Goal: Find contact information: Find contact information

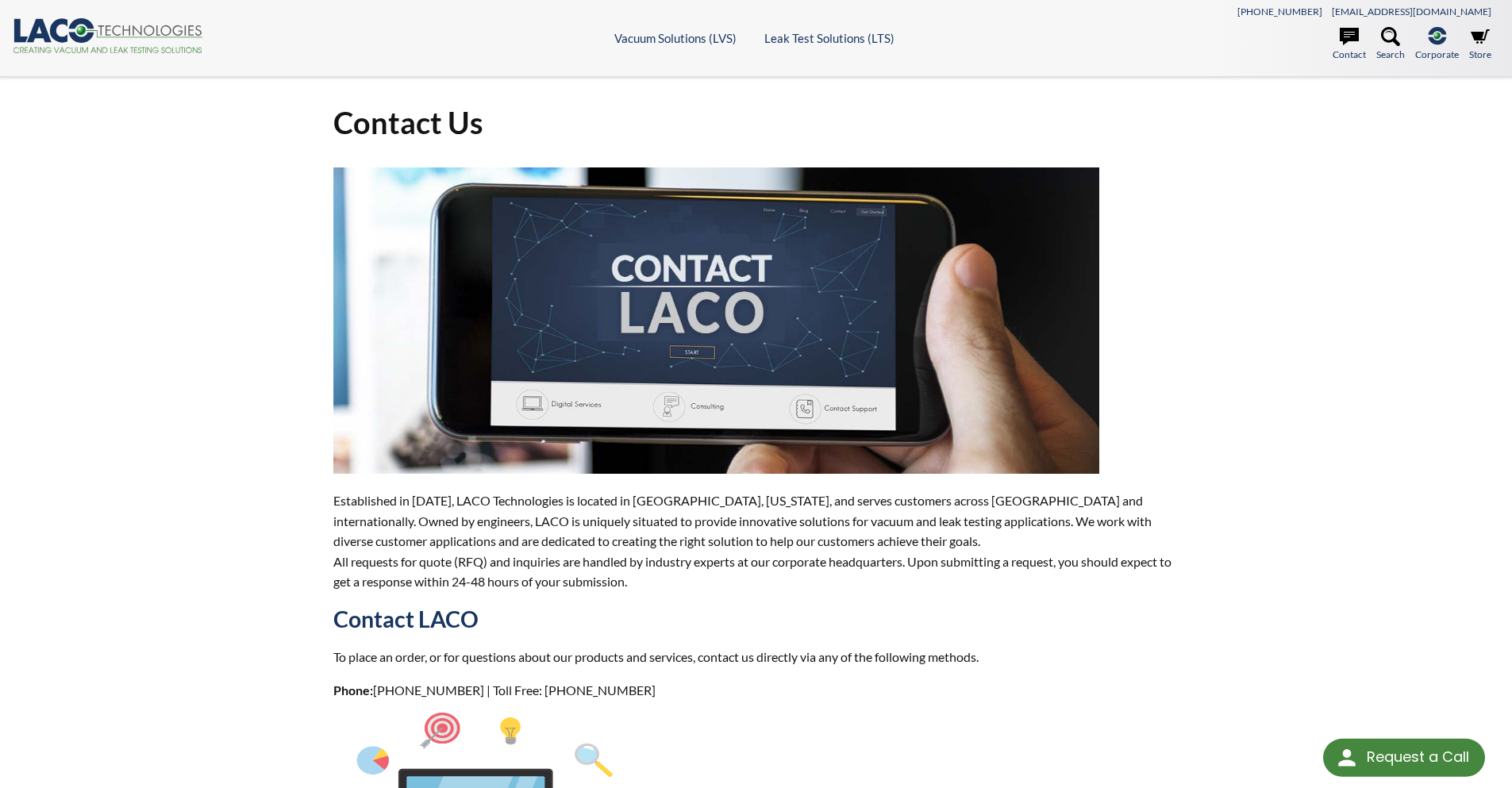
select select "Language Translate Widget"
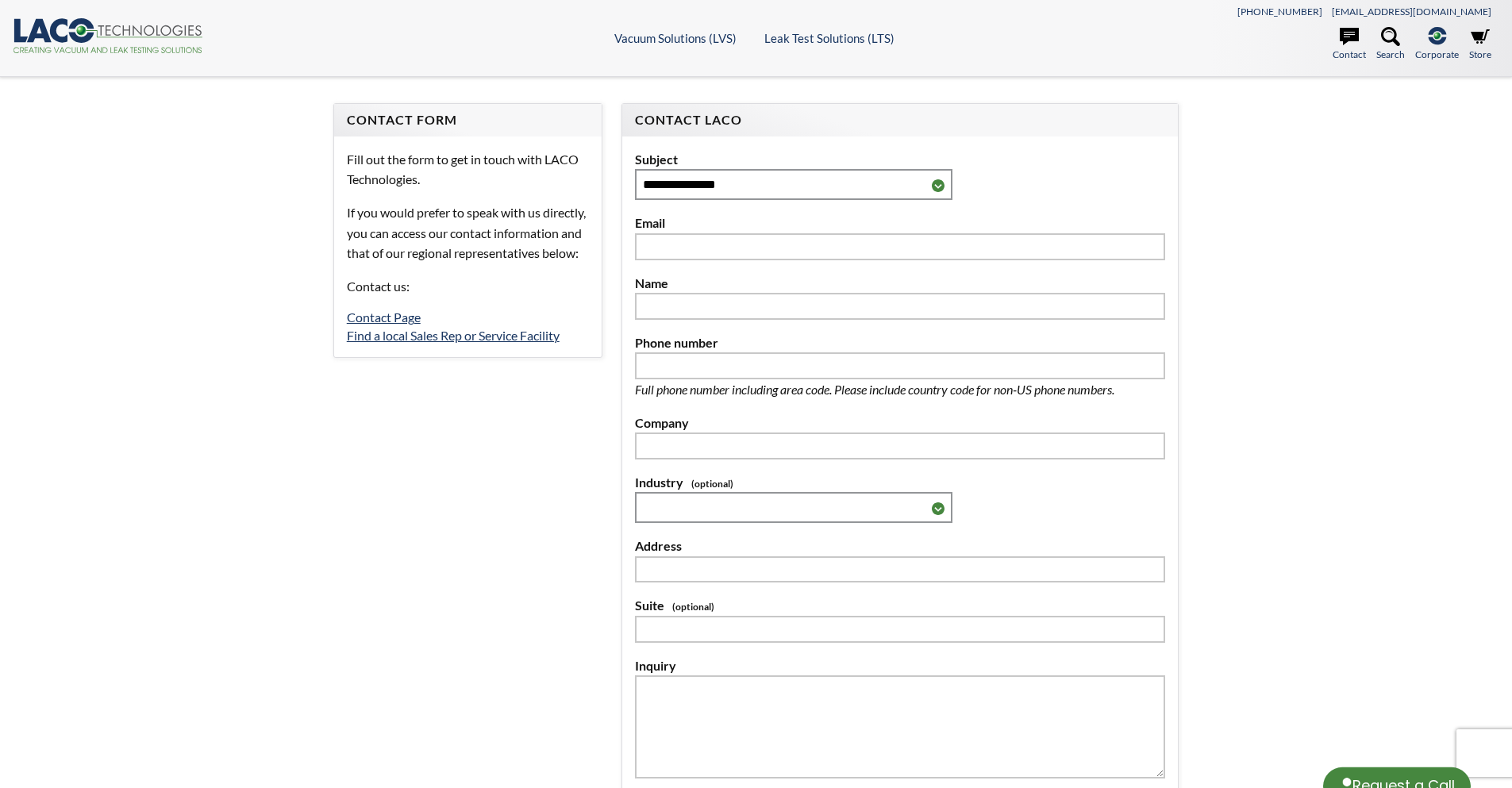
select select "Language Translate Widget"
